Goal: Register for event/course

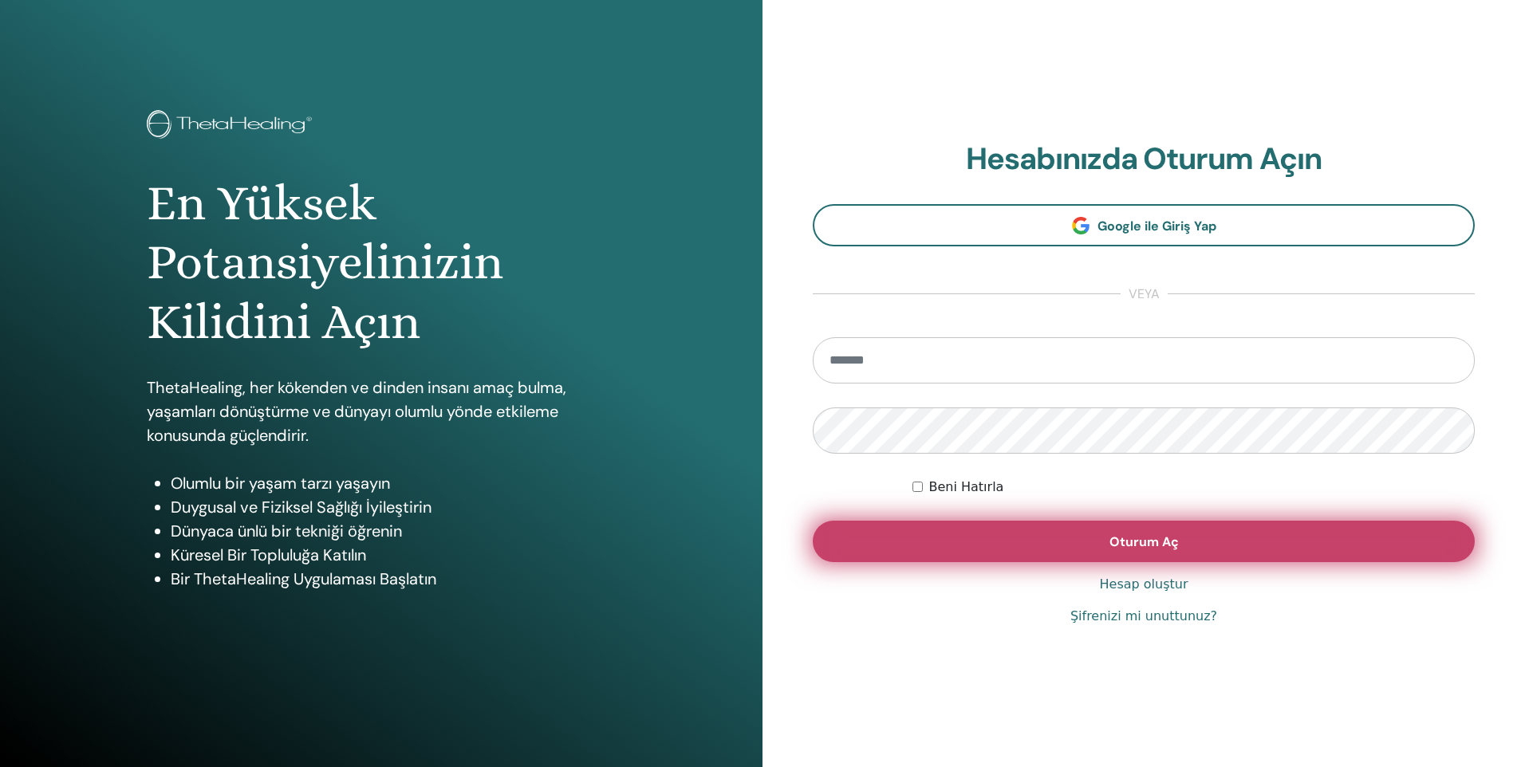
type input "**********"
click at [1122, 538] on span "Oturum Aç" at bounding box center [1143, 542] width 69 height 17
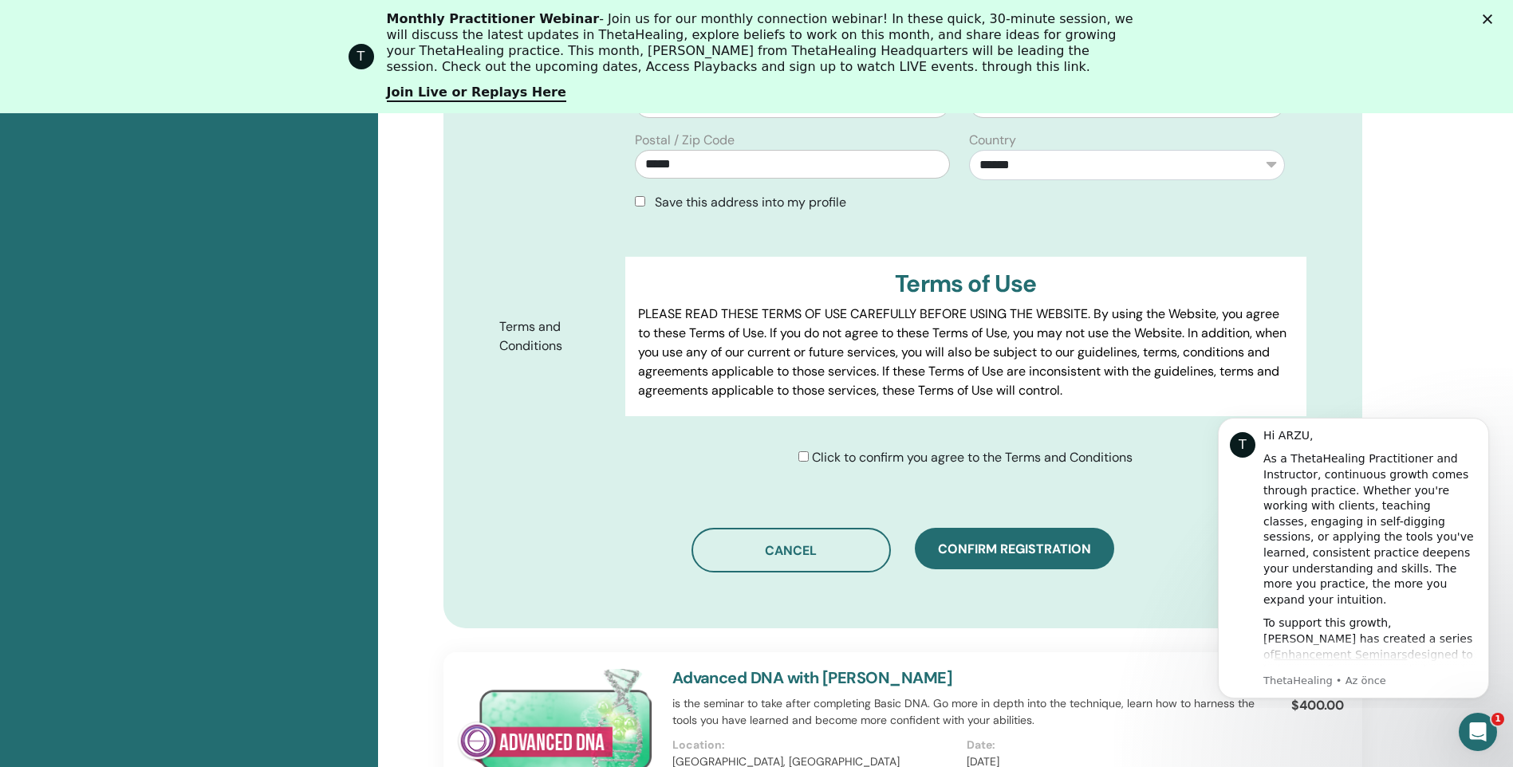
scroll to position [836, 0]
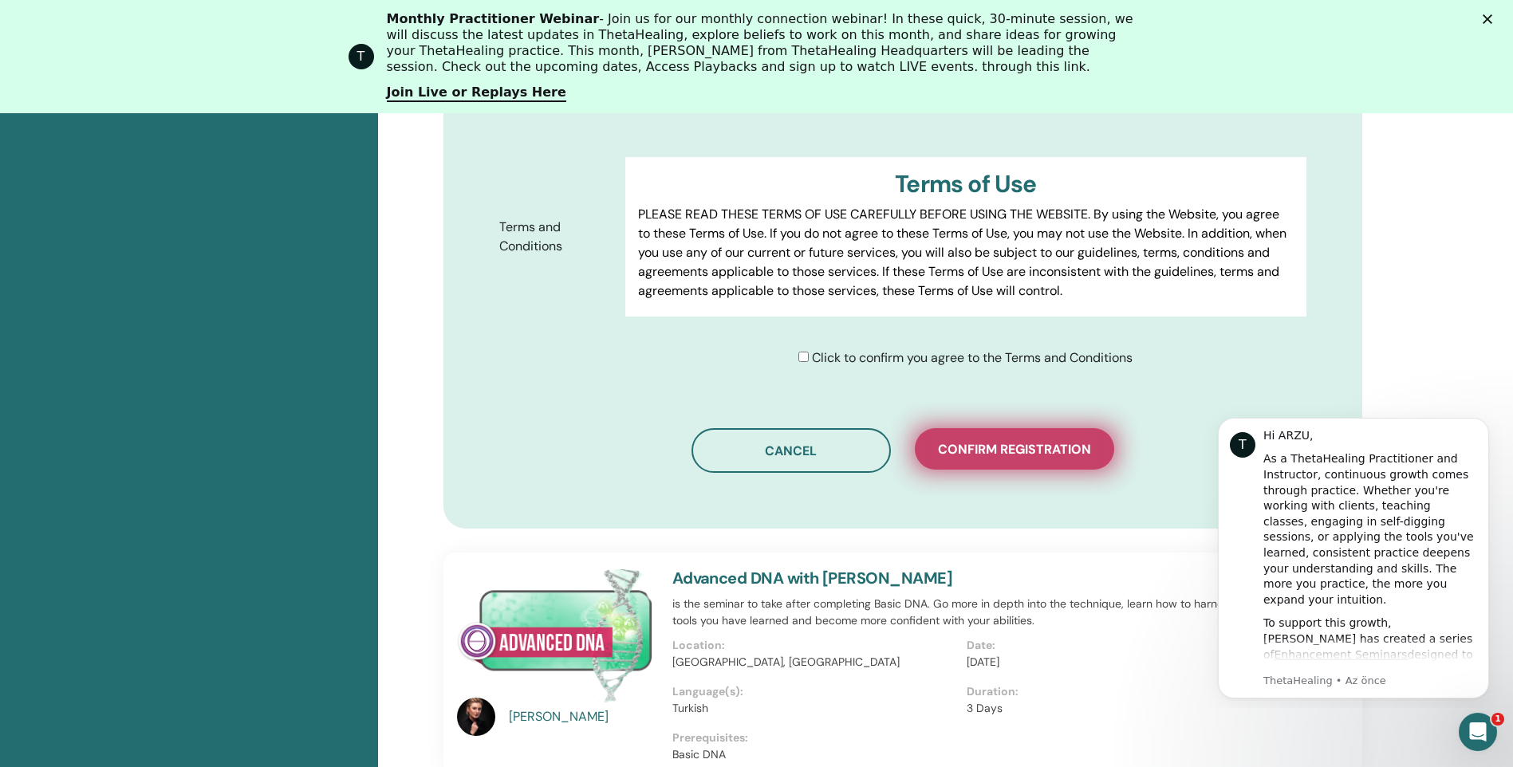
click at [972, 447] on span "Confirm registration" at bounding box center [1014, 449] width 153 height 17
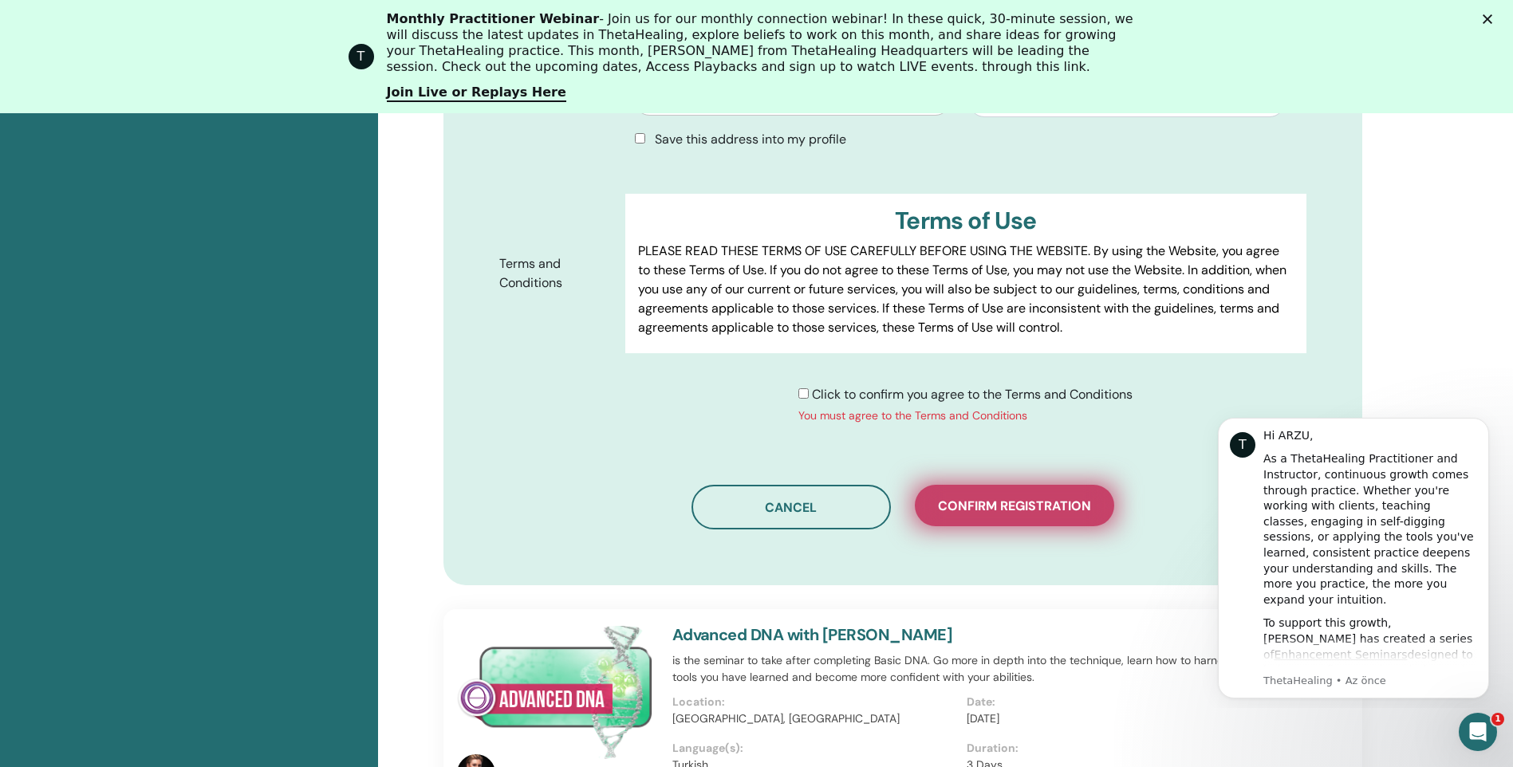
click at [995, 499] on span "Confirm registration" at bounding box center [1014, 506] width 153 height 17
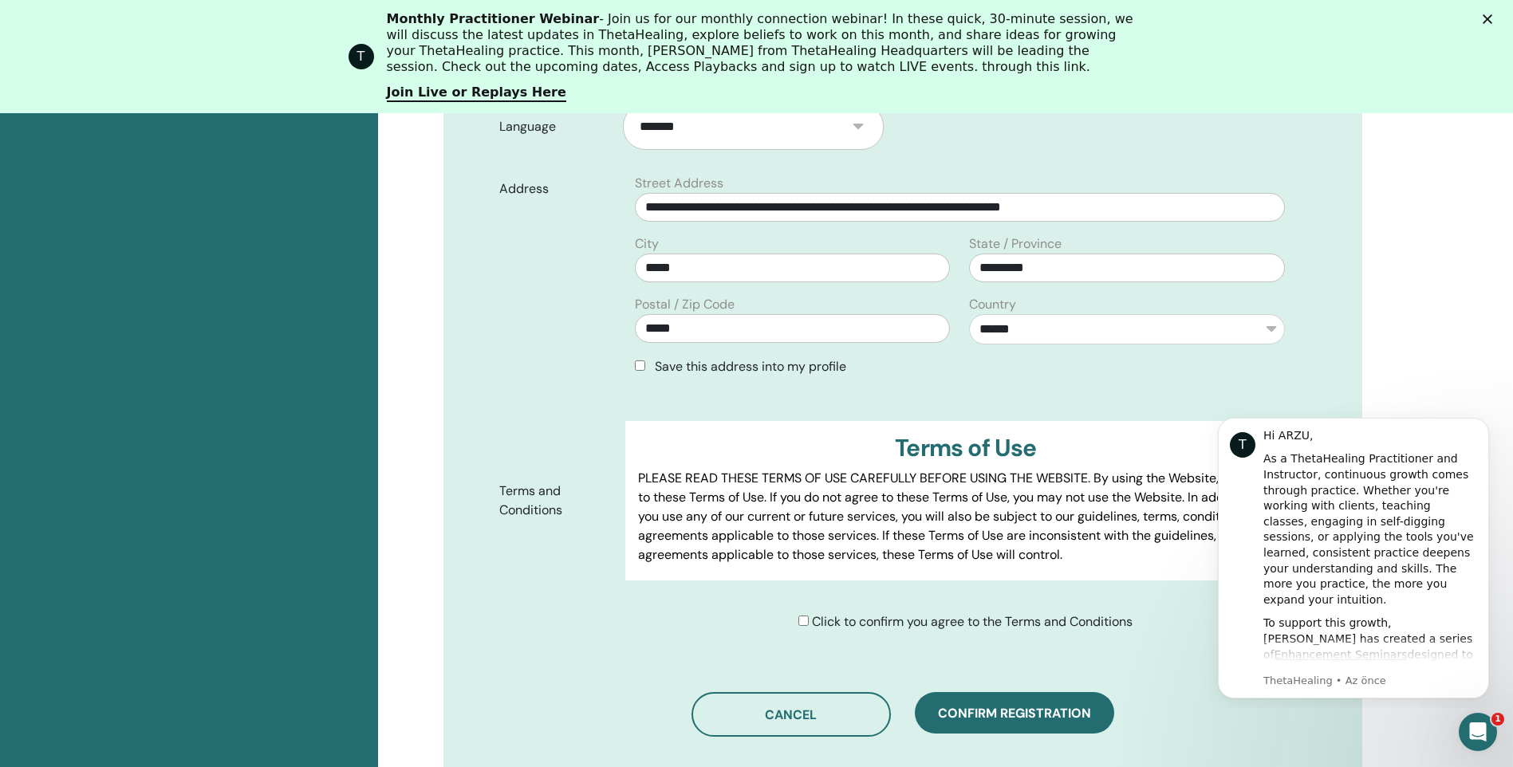
scroll to position [916, 0]
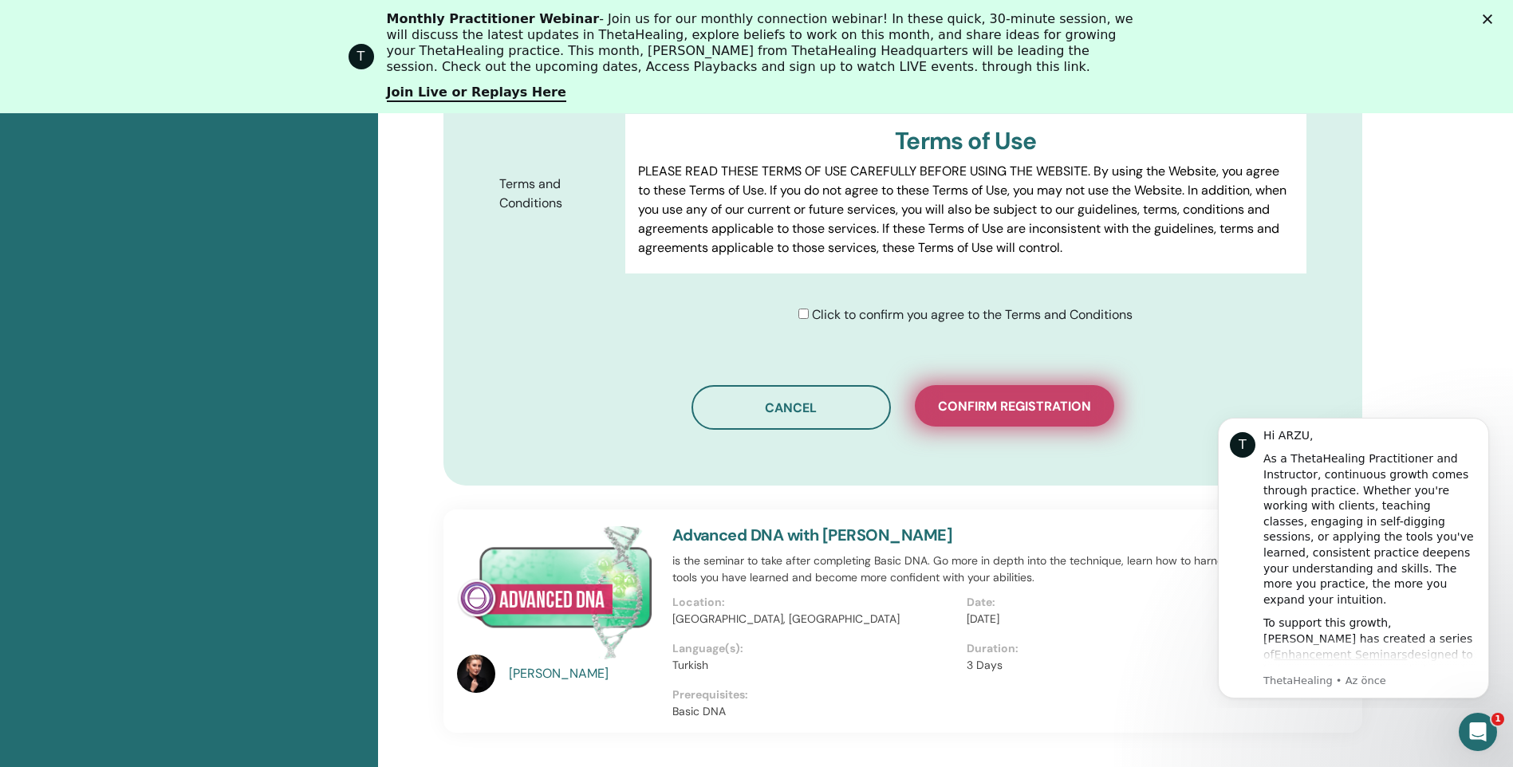
click at [1012, 409] on span "Confirm registration" at bounding box center [1014, 406] width 153 height 17
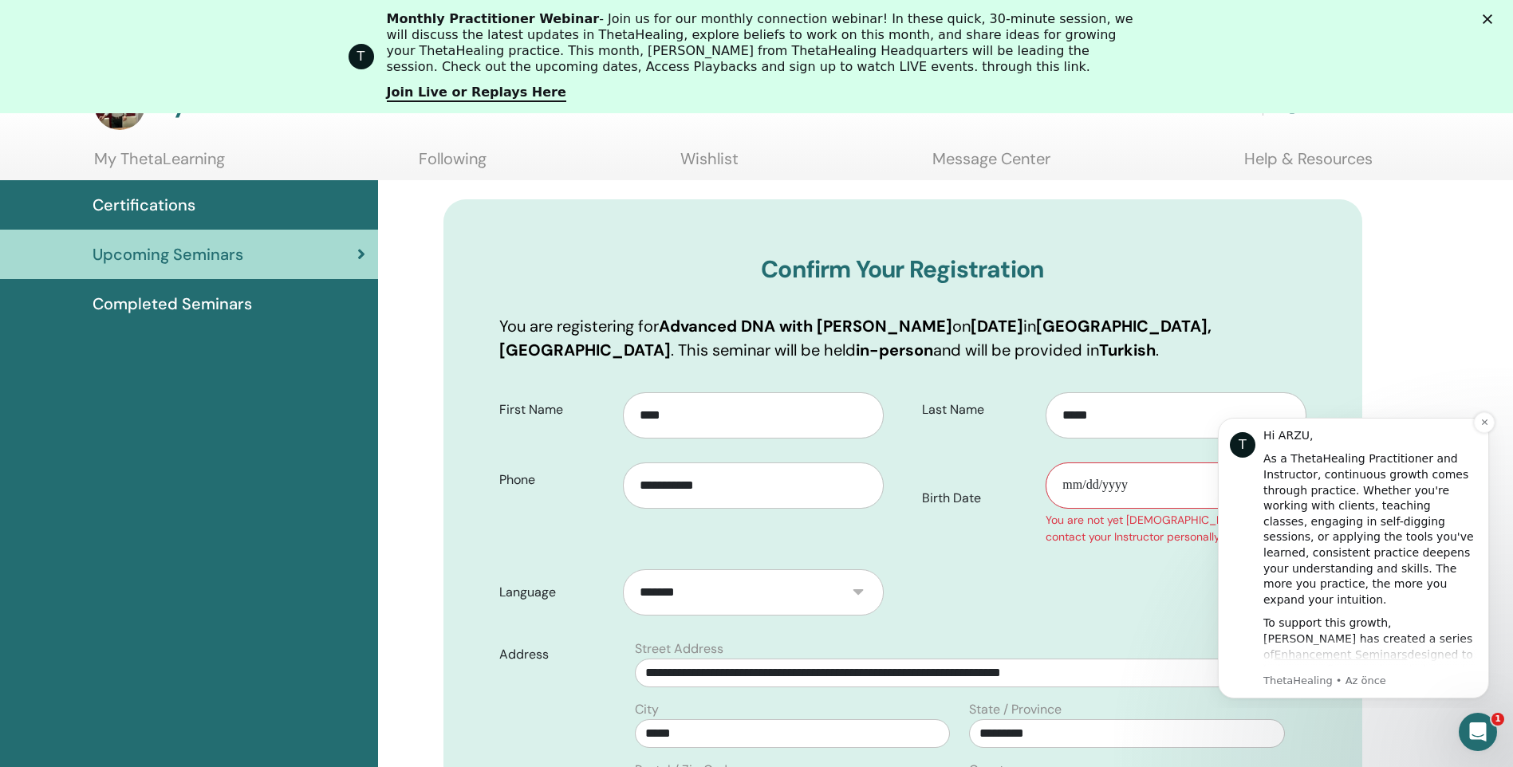
scroll to position [0, 0]
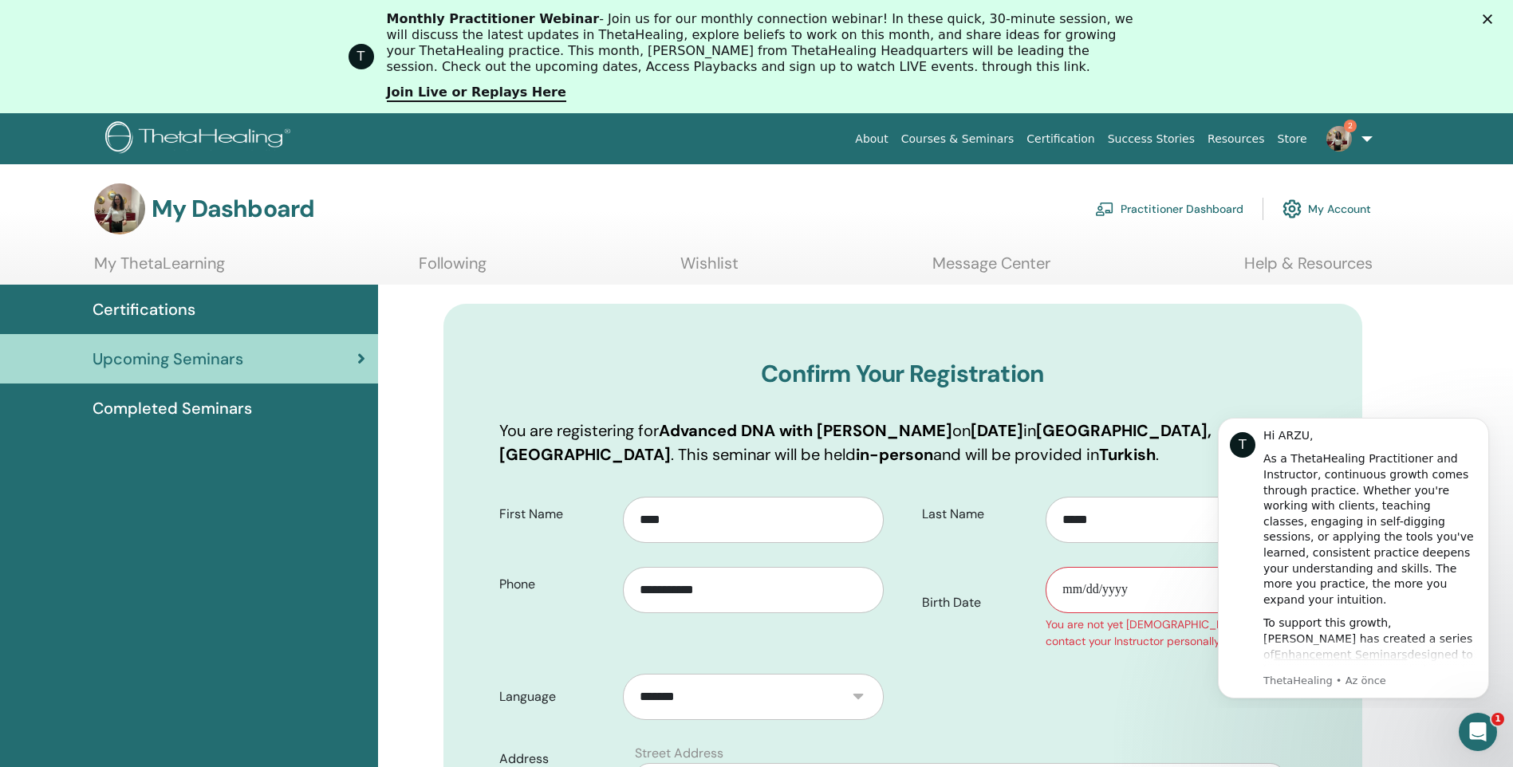
click at [1362, 139] on link "2" at bounding box center [1346, 138] width 65 height 51
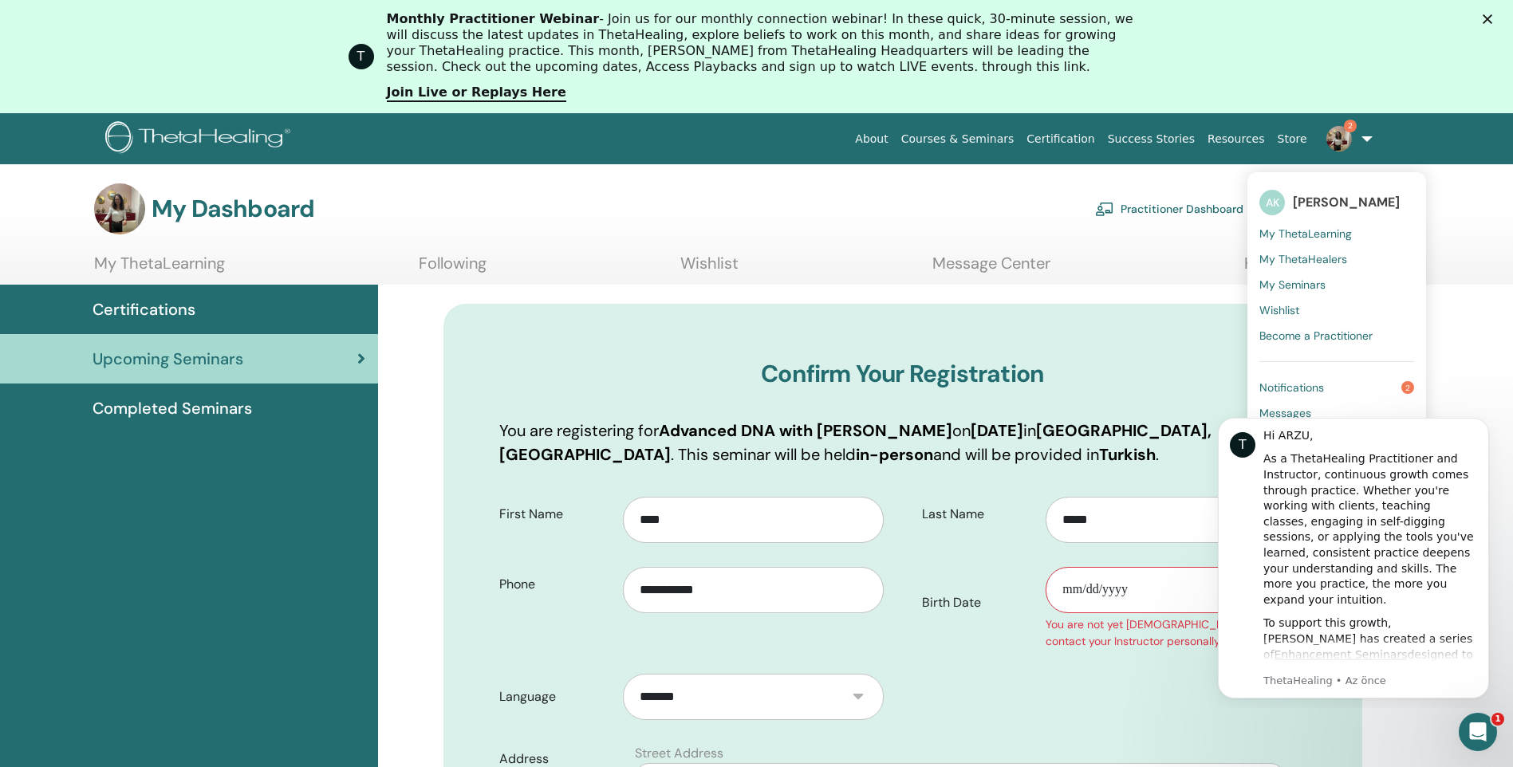
click at [1332, 382] on link "Notifications 2" at bounding box center [1336, 388] width 155 height 26
